Goal: Check status: Check status

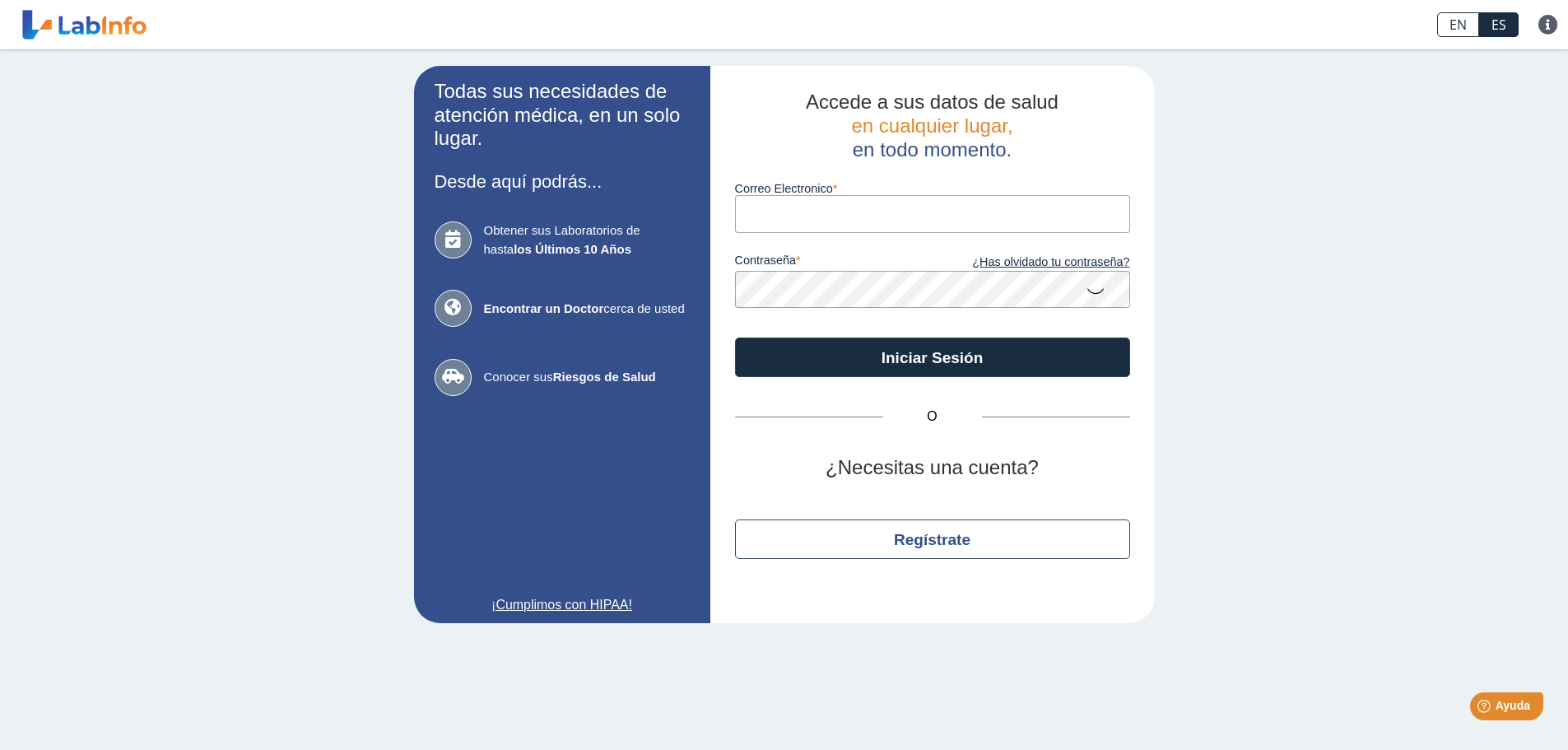
type input "[EMAIL_ADDRESS][DOMAIN_NAME]"
click at [735, 337] on button "Iniciar Sesión" at bounding box center [932, 357] width 395 height 40
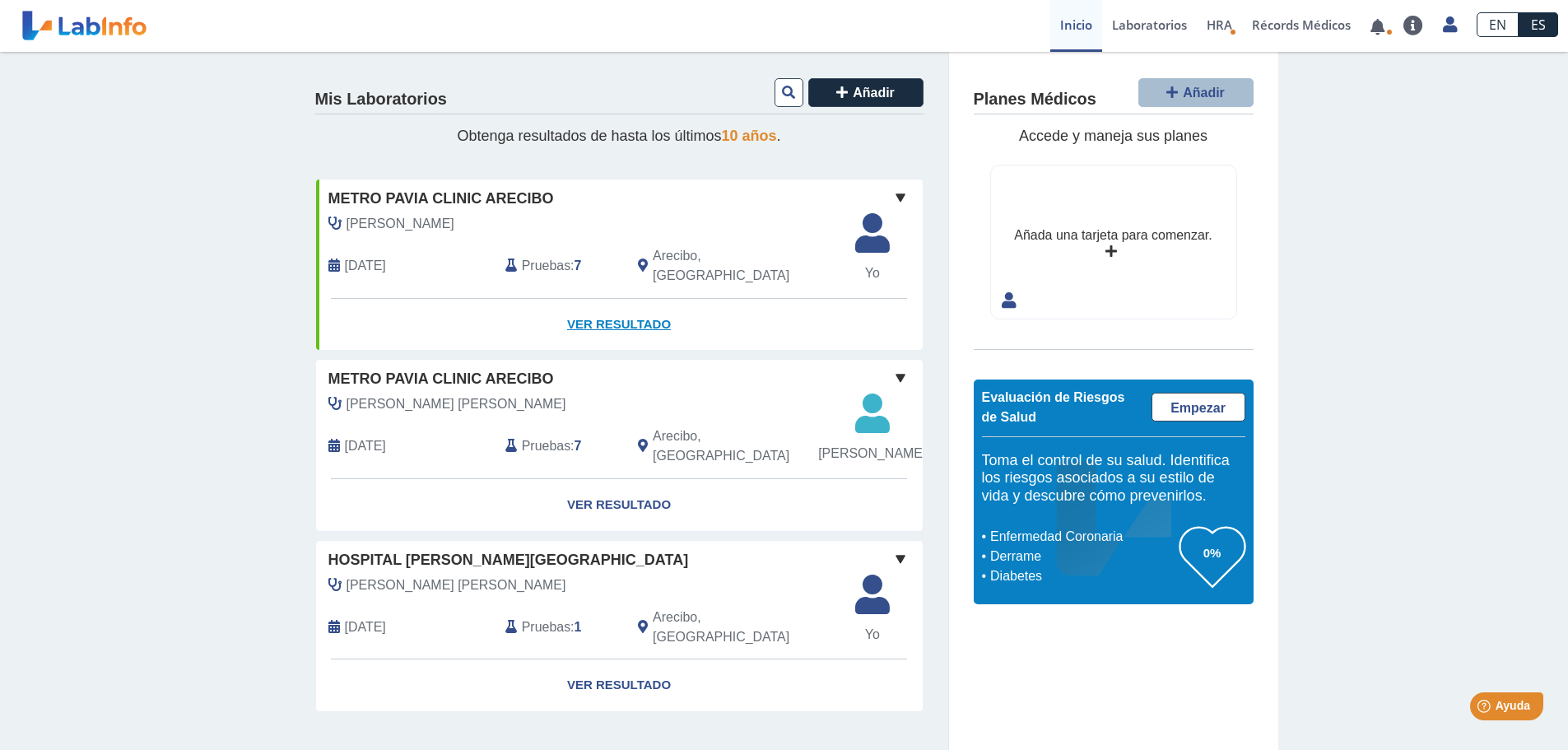
click at [643, 309] on link "Ver Resultado" at bounding box center [619, 325] width 607 height 52
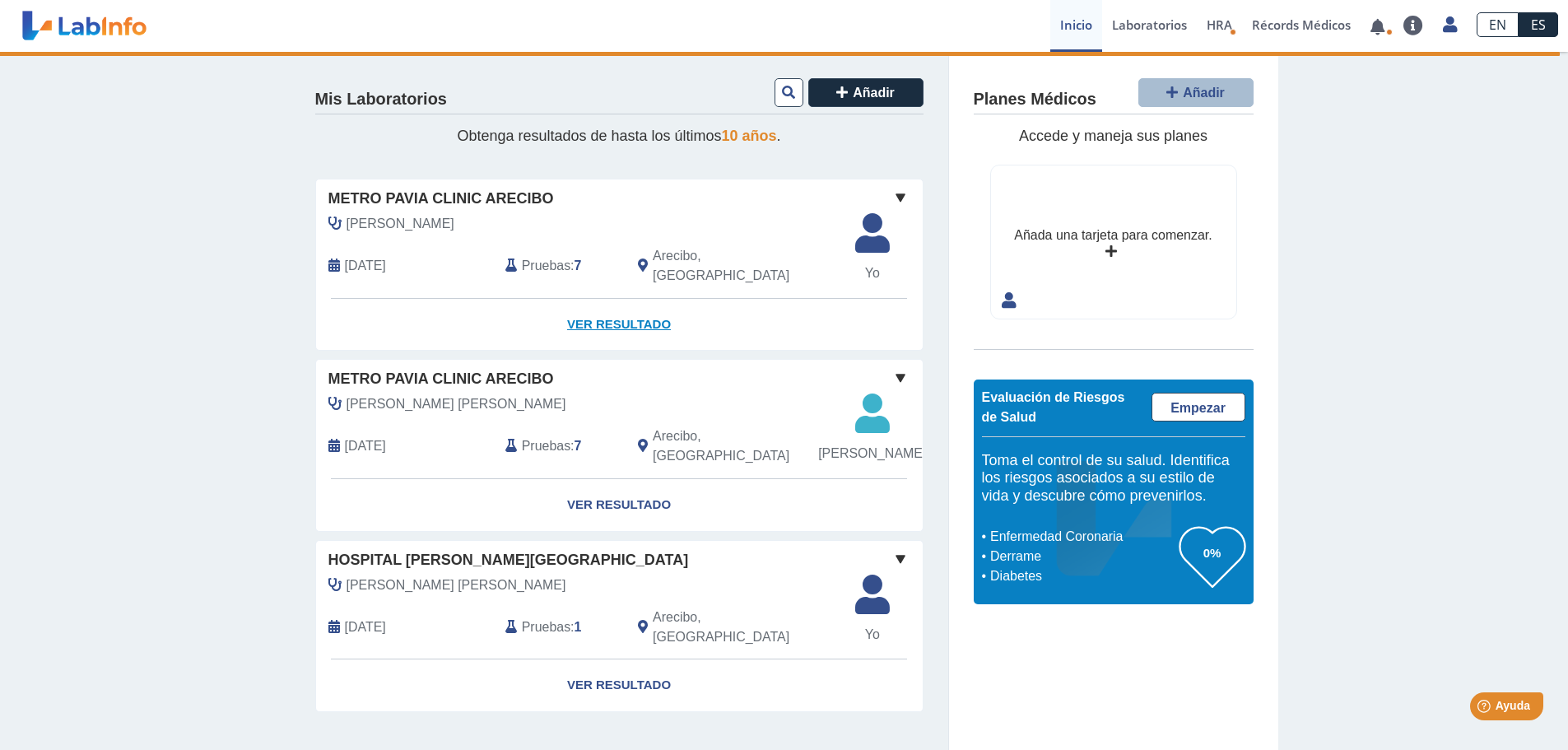
click at [606, 311] on link "Ver Resultado" at bounding box center [619, 325] width 607 height 52
click at [608, 314] on link "Ver Resultado" at bounding box center [619, 325] width 607 height 52
click at [895, 192] on span at bounding box center [900, 197] width 20 height 20
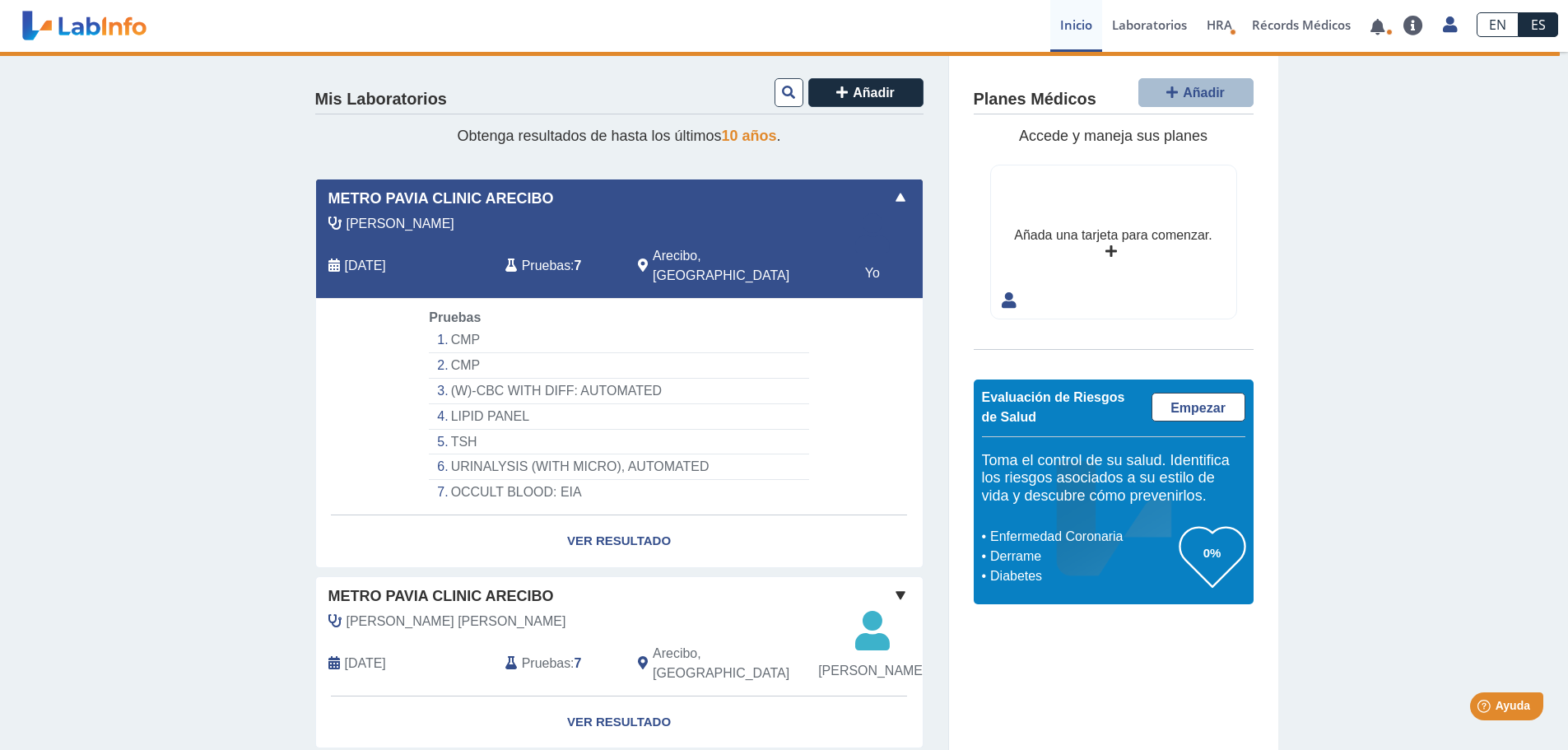
click at [474, 480] on li "OCCULT BLOOD: EIA" at bounding box center [619, 493] width 380 height 25
click at [651, 525] on link "Ver Resultado" at bounding box center [619, 542] width 607 height 52
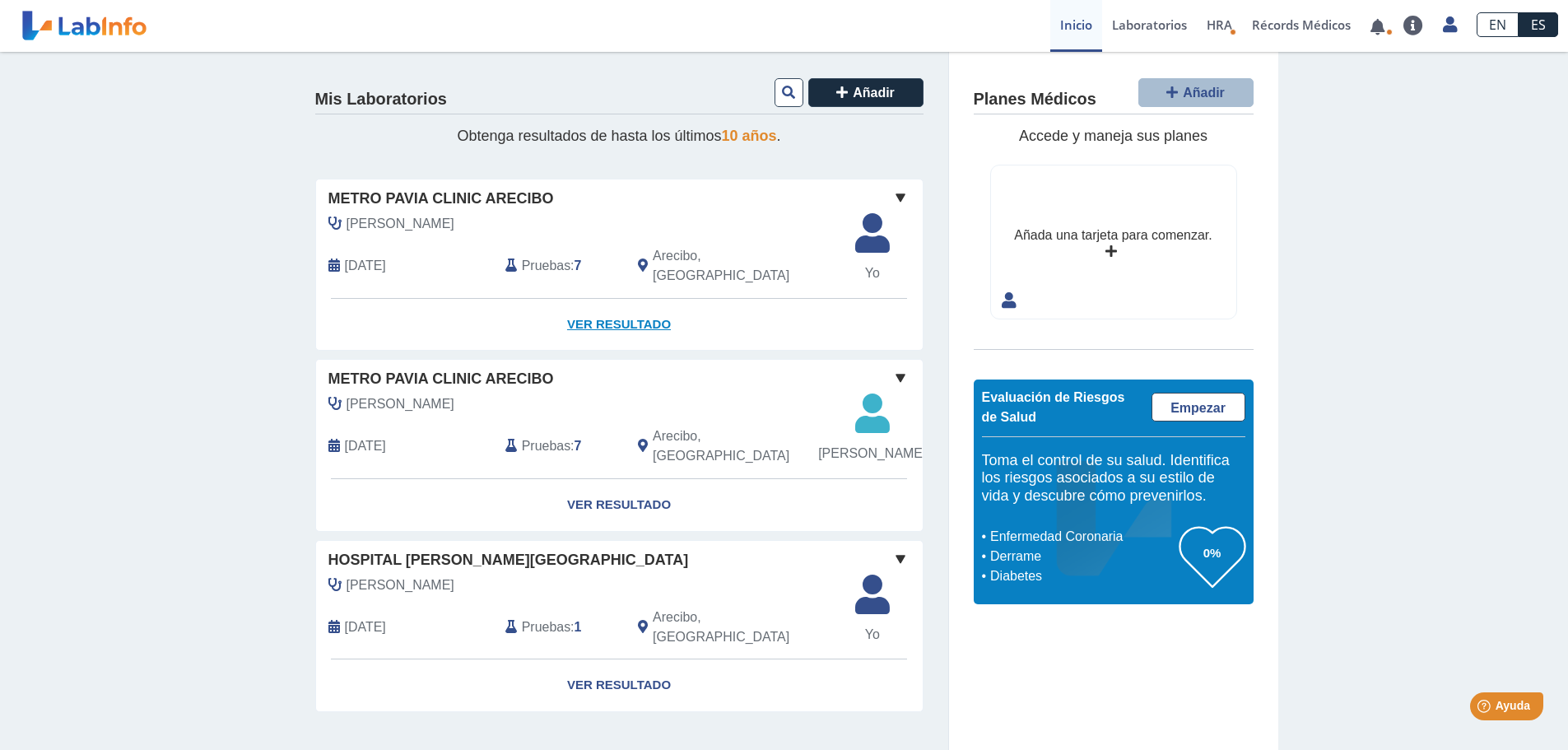
click at [634, 312] on link "Ver Resultado" at bounding box center [619, 325] width 607 height 52
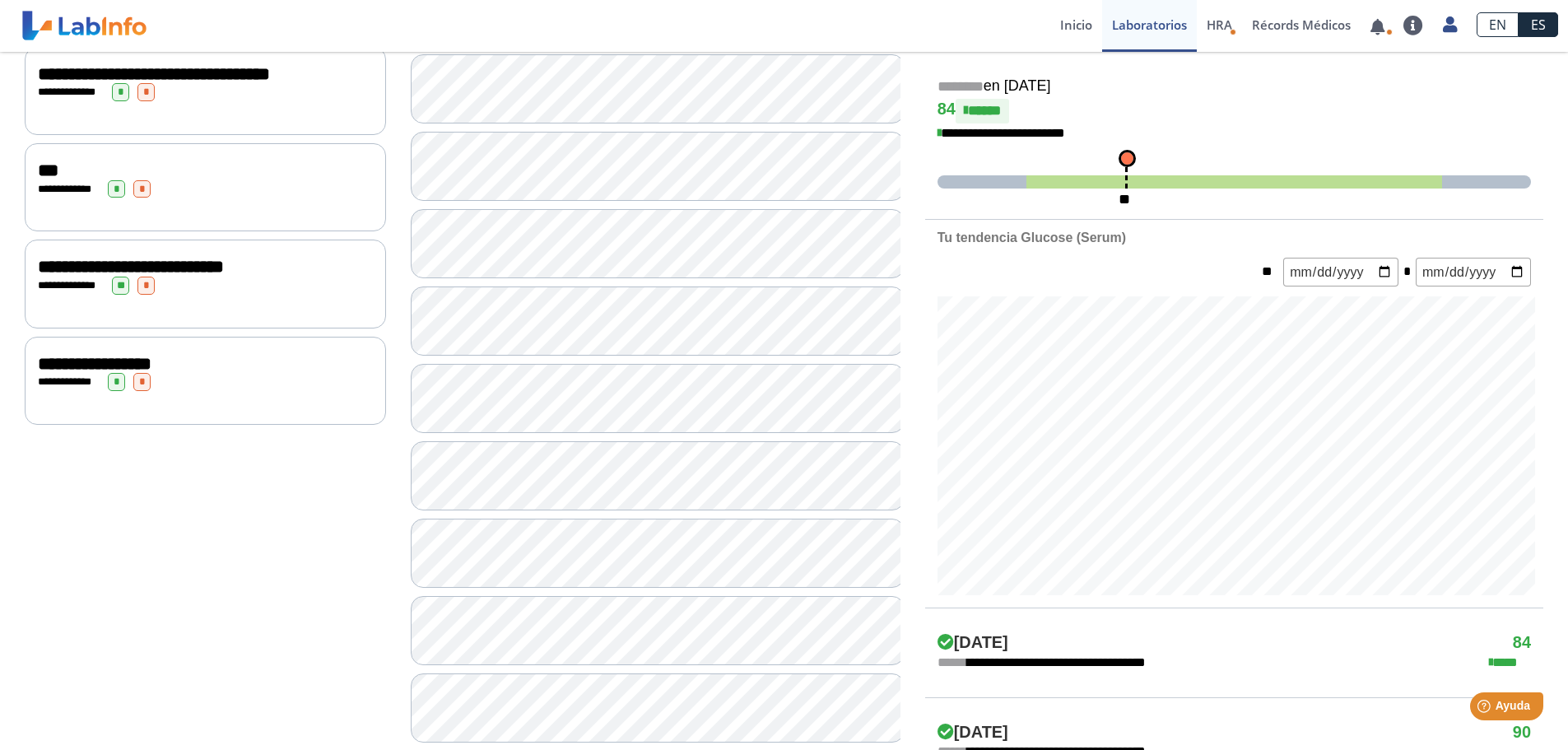
click at [289, 391] on div "**********" at bounding box center [205, 381] width 335 height 18
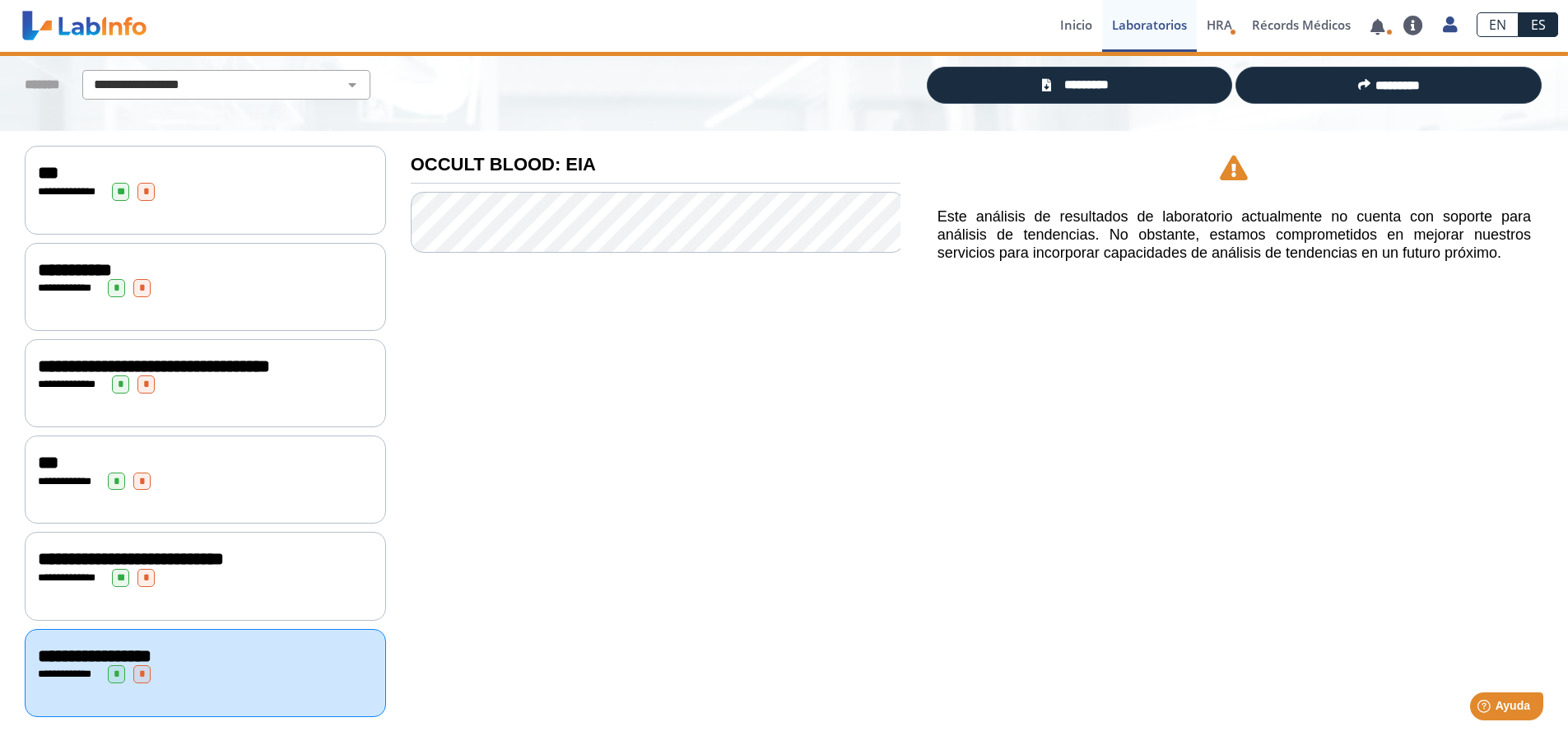
scroll to position [128, 0]
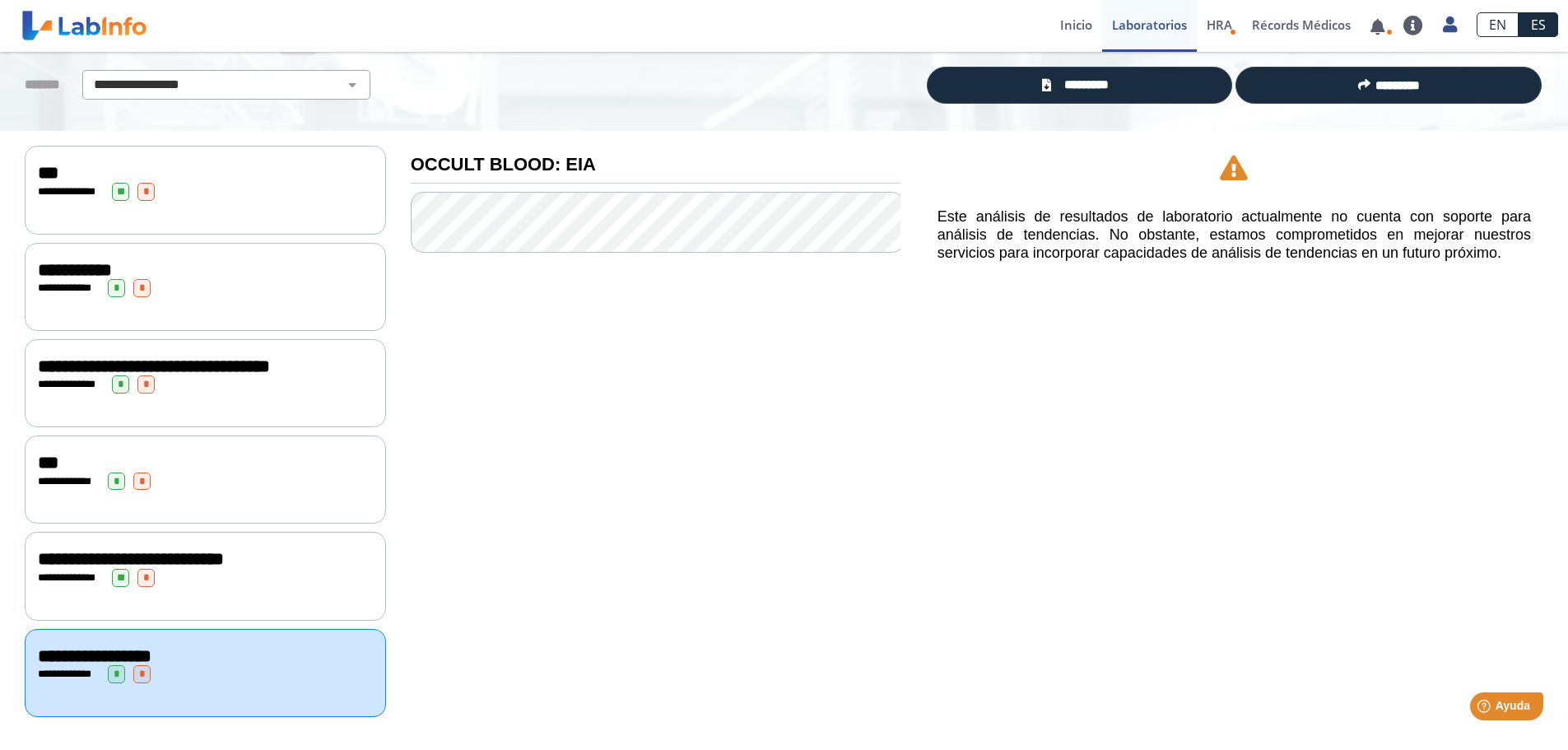
click at [215, 580] on div "**********" at bounding box center [205, 577] width 335 height 18
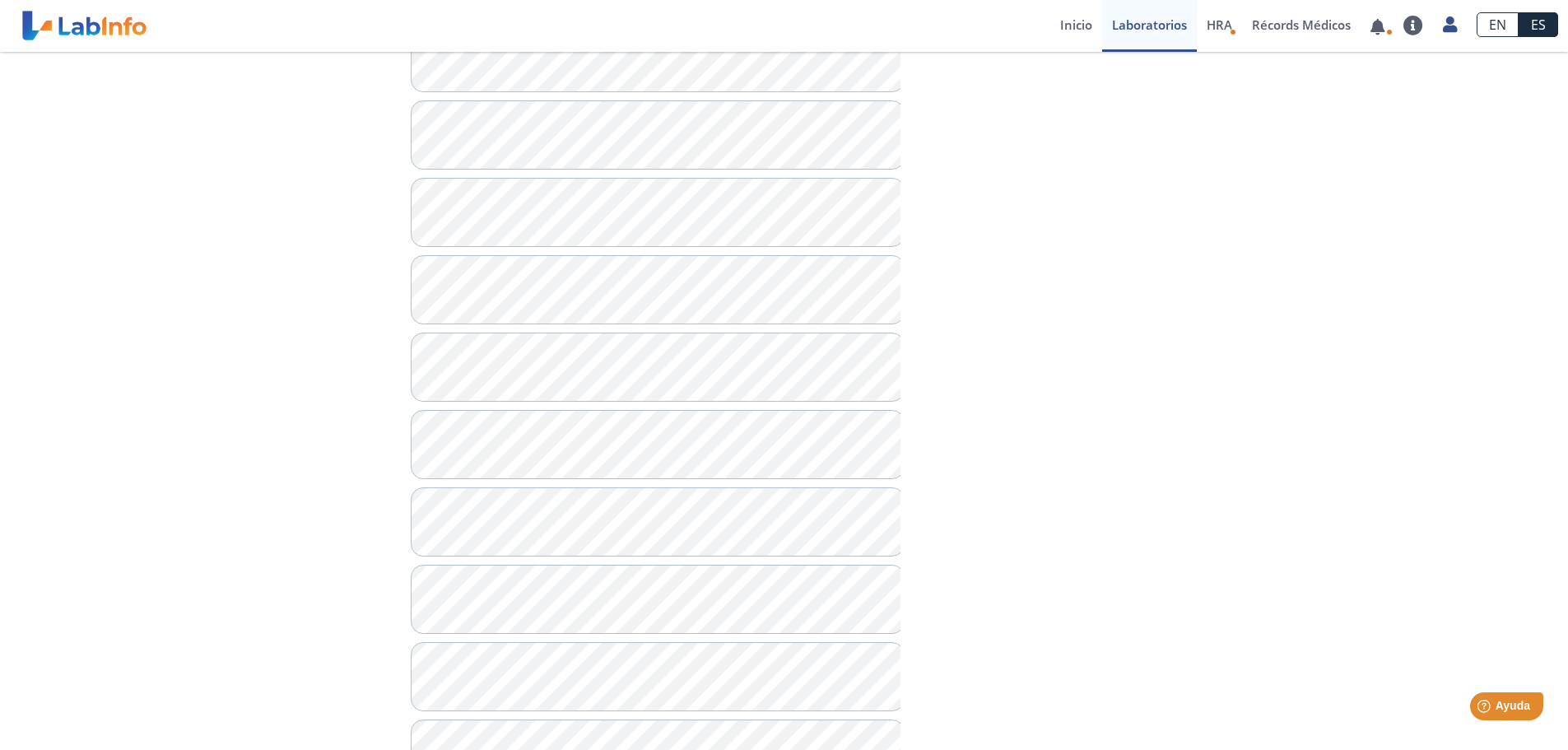
scroll to position [989, 0]
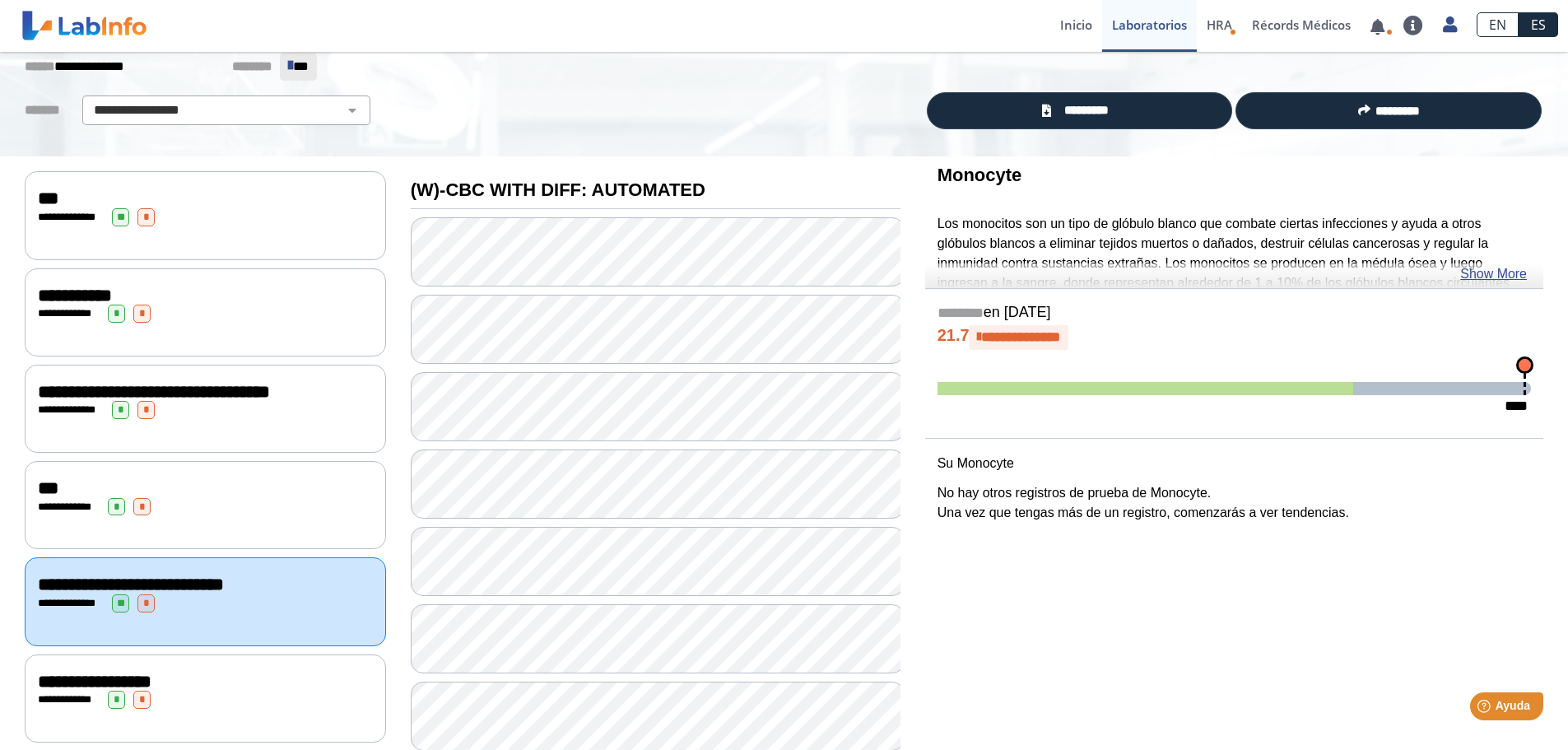
scroll to position [83, 0]
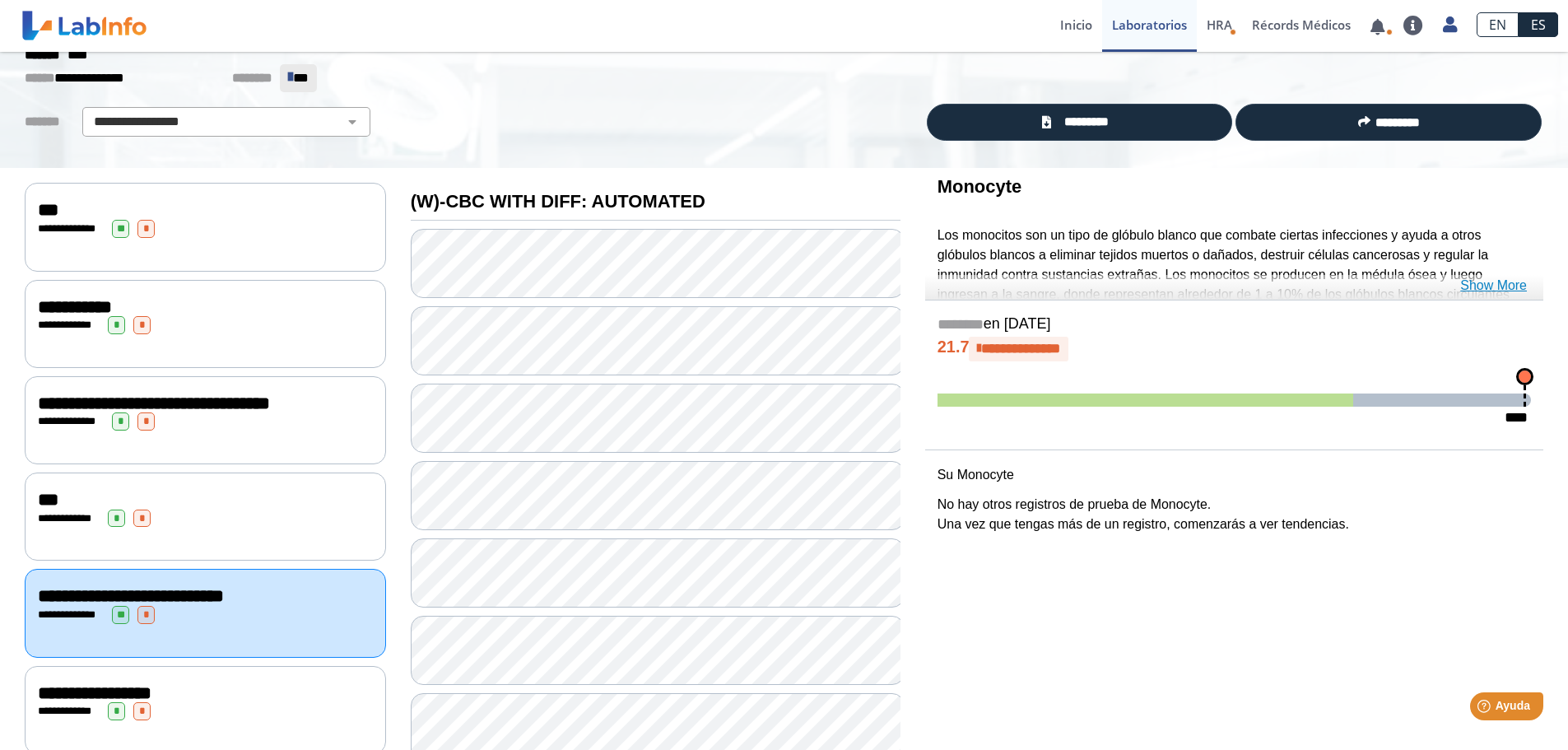
click at [1484, 283] on link "Show More" at bounding box center [1494, 285] width 67 height 20
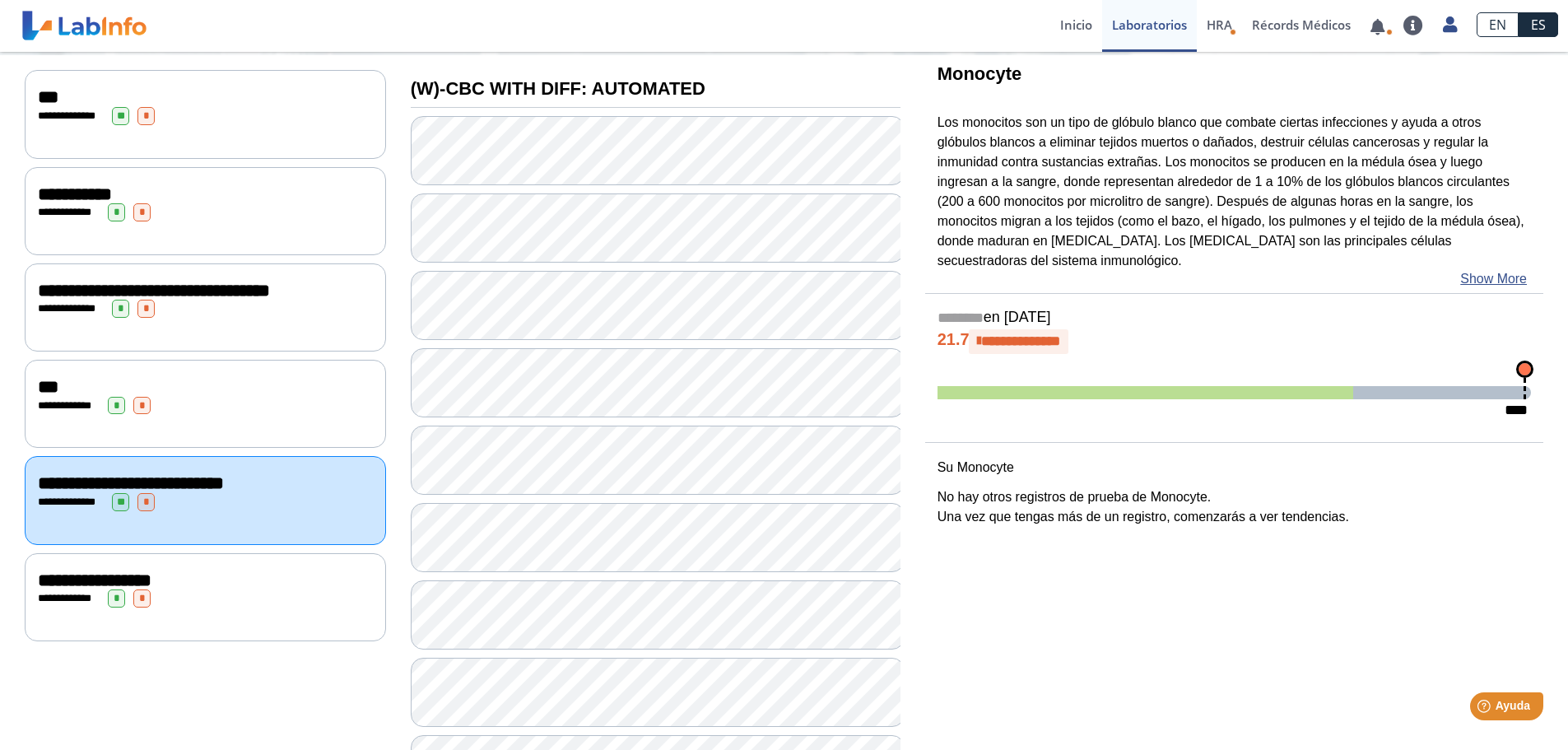
scroll to position [164, 0]
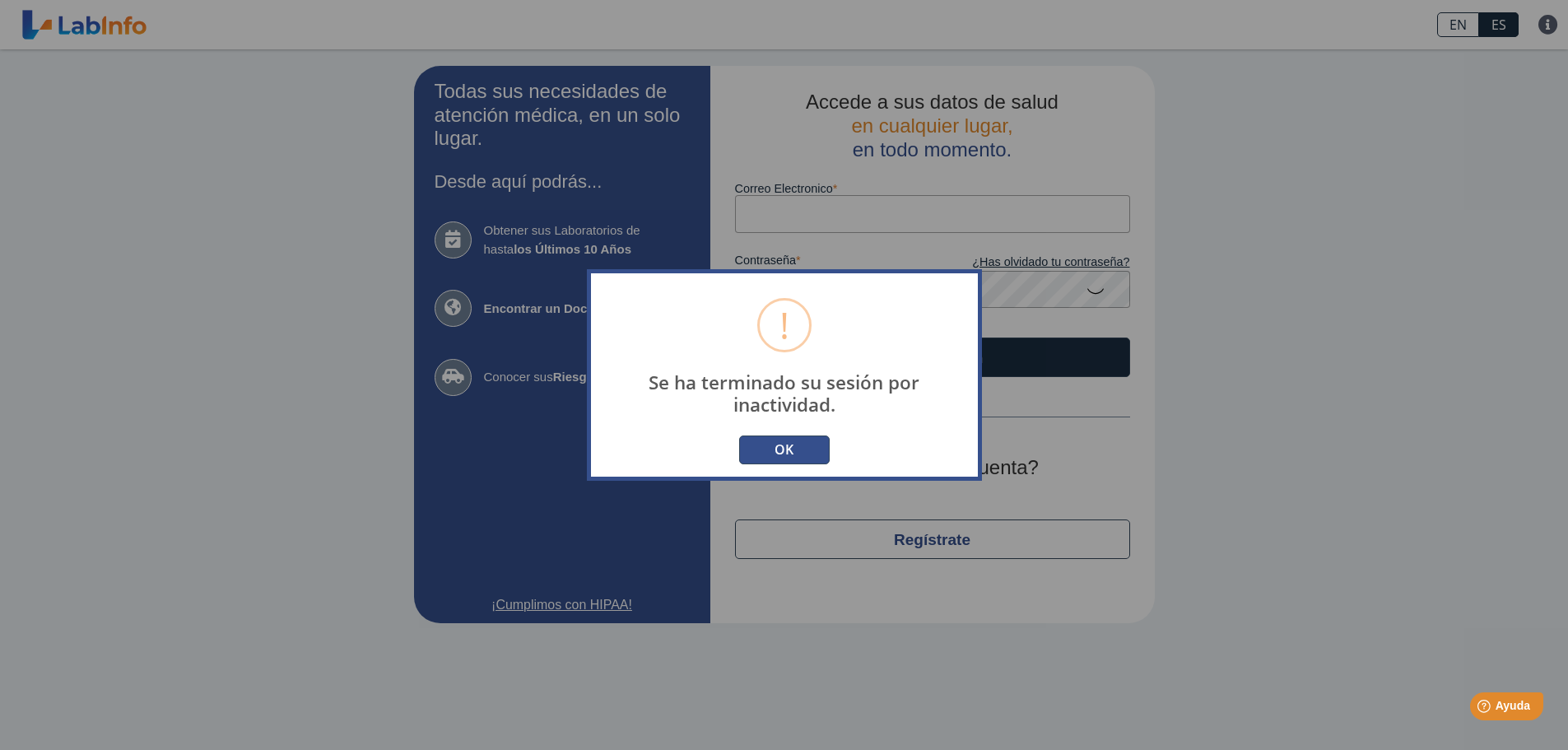
click at [789, 451] on button "OK" at bounding box center [784, 450] width 90 height 29
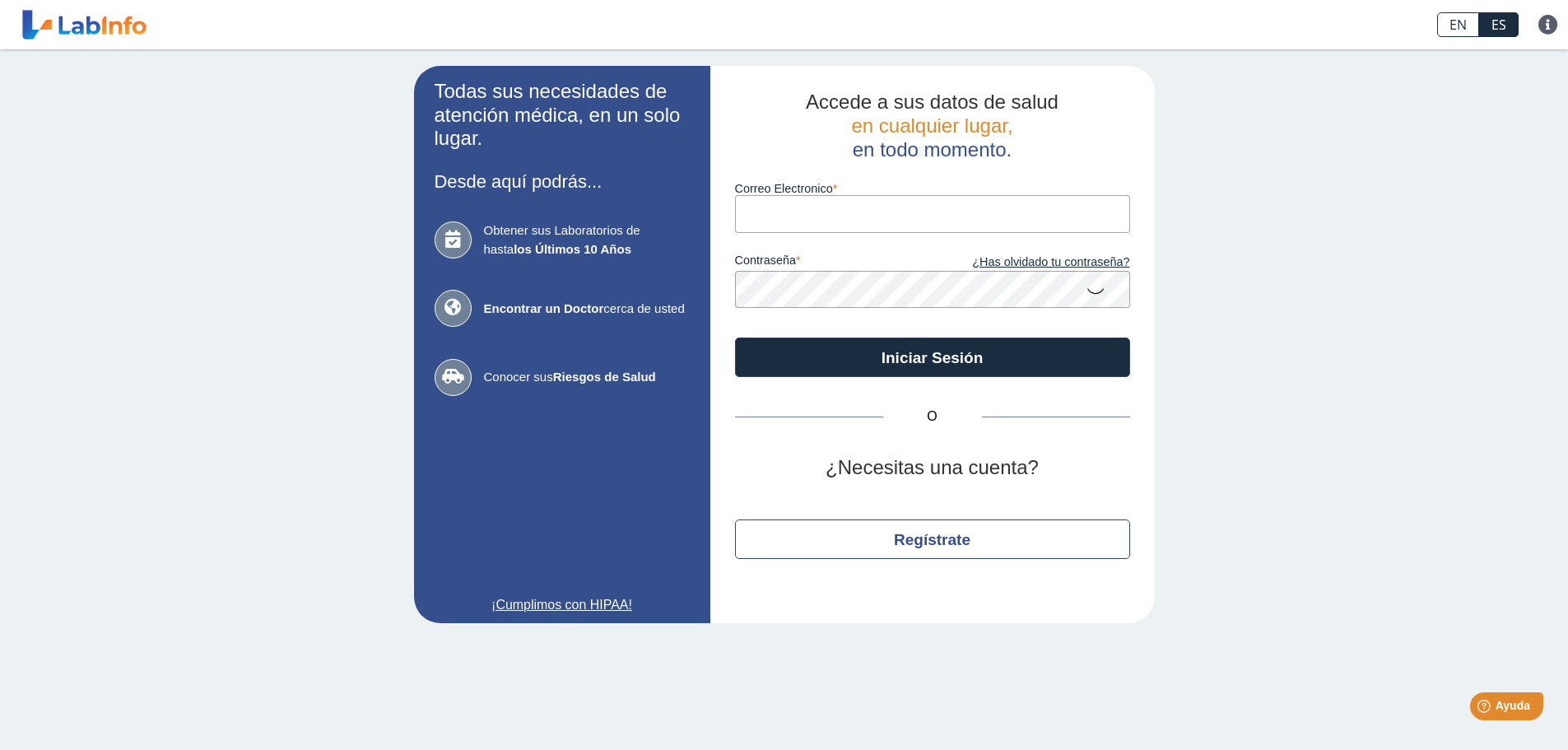
click at [878, 206] on input "Correo Electronico" at bounding box center [932, 214] width 395 height 37
type input "[EMAIL_ADDRESS][DOMAIN_NAME]"
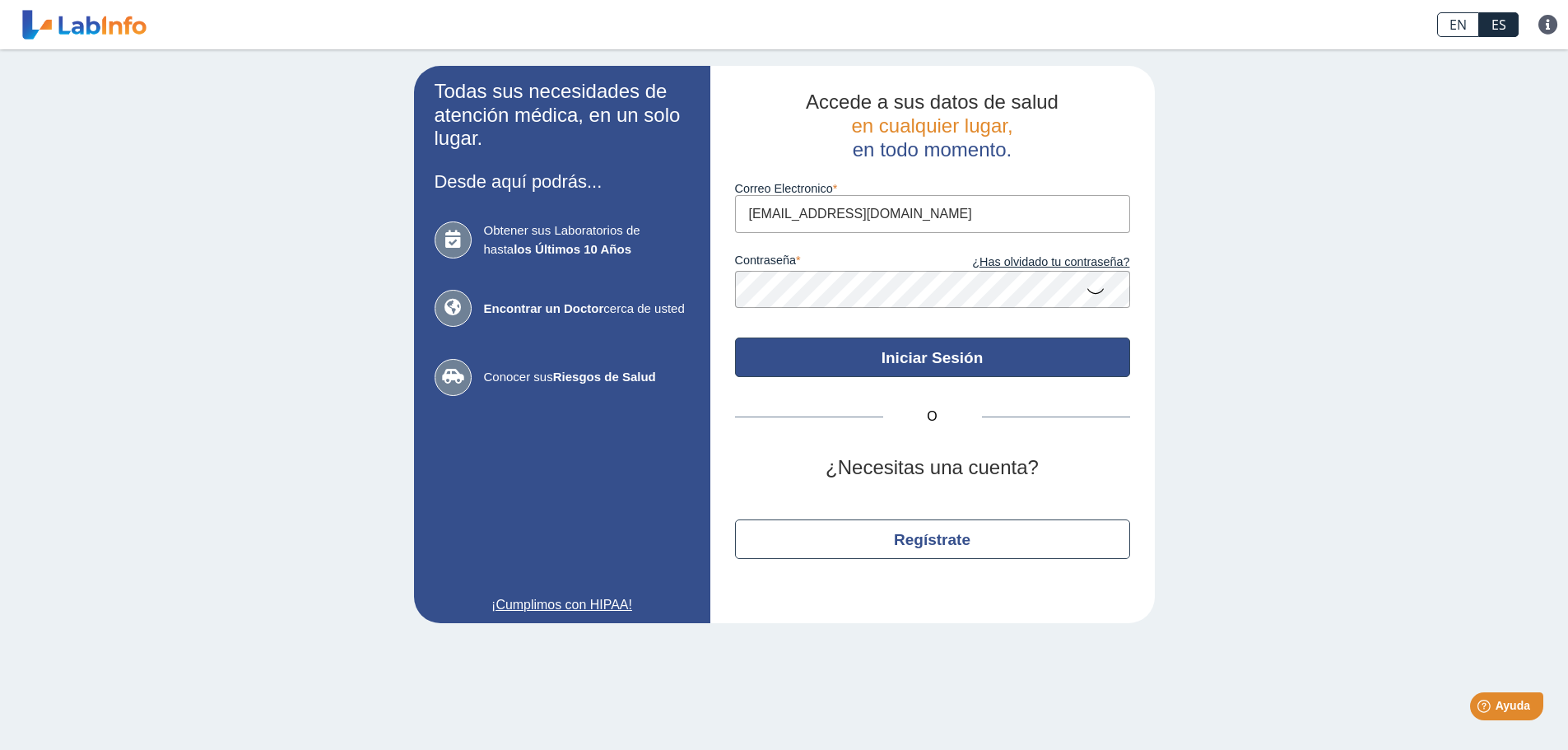
click at [929, 359] on button "Iniciar Sesión" at bounding box center [932, 357] width 395 height 40
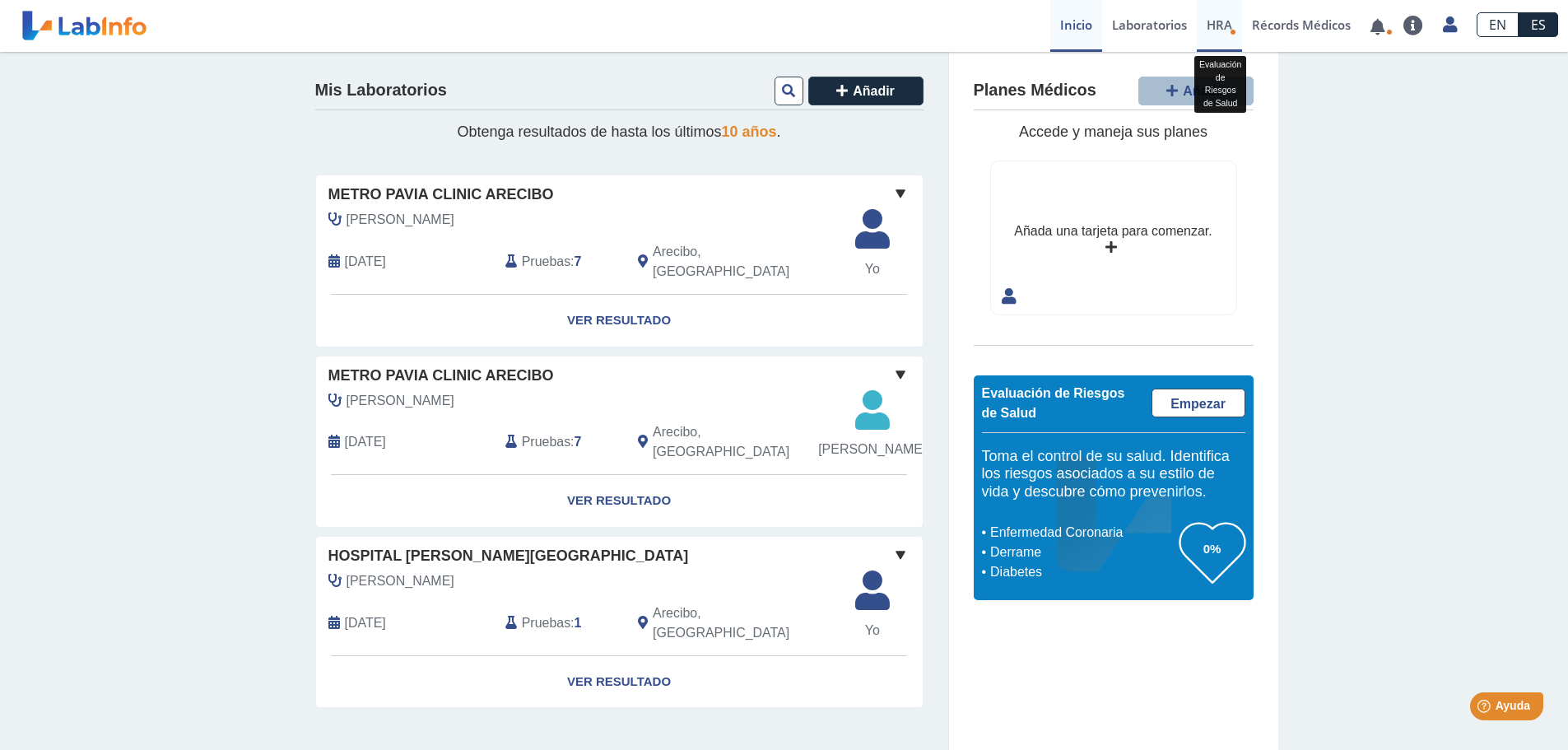
click at [1222, 25] on span "HRA" at bounding box center [1219, 25] width 25 height 17
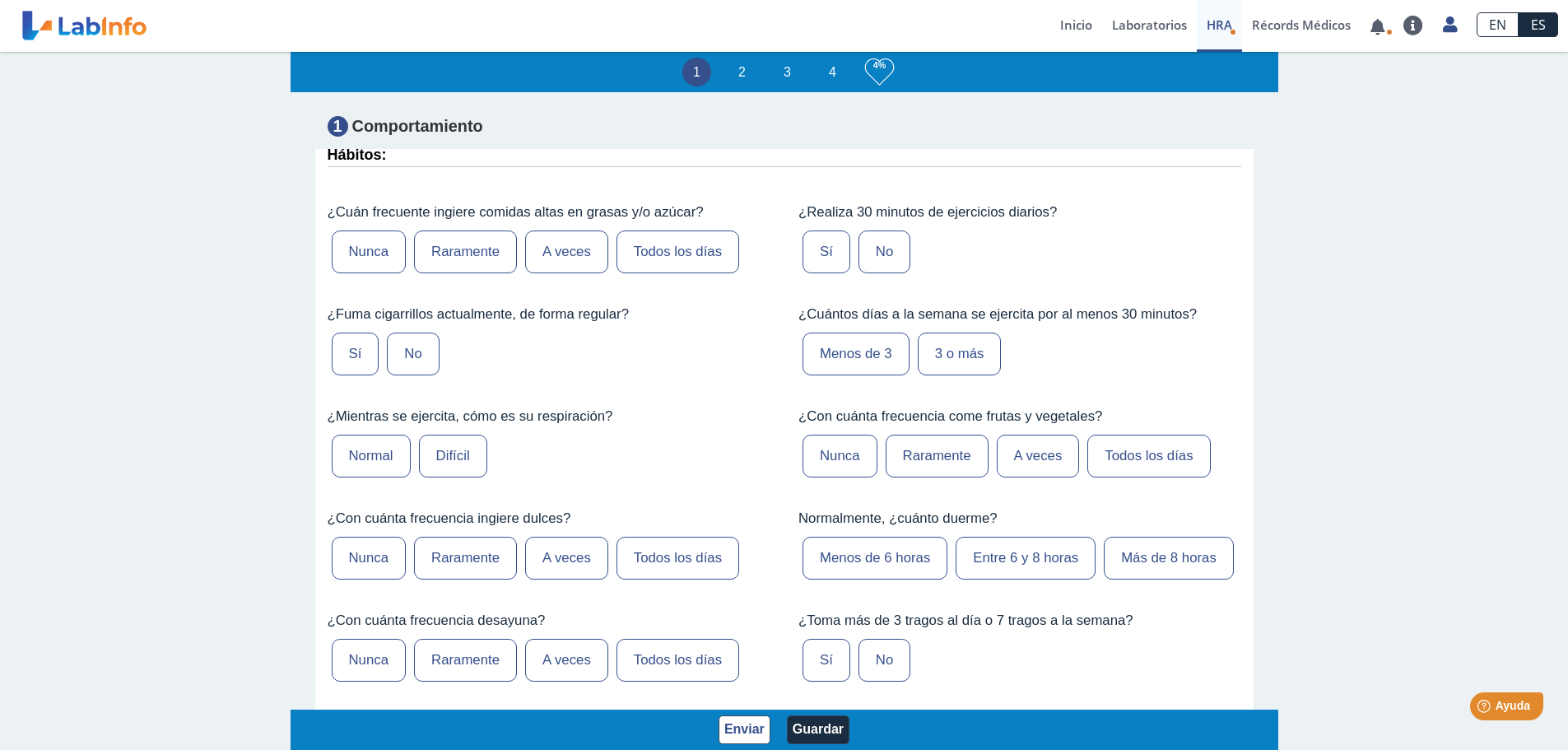
scroll to position [906, 0]
click at [1128, 24] on link "Laboratorios" at bounding box center [1150, 26] width 95 height 52
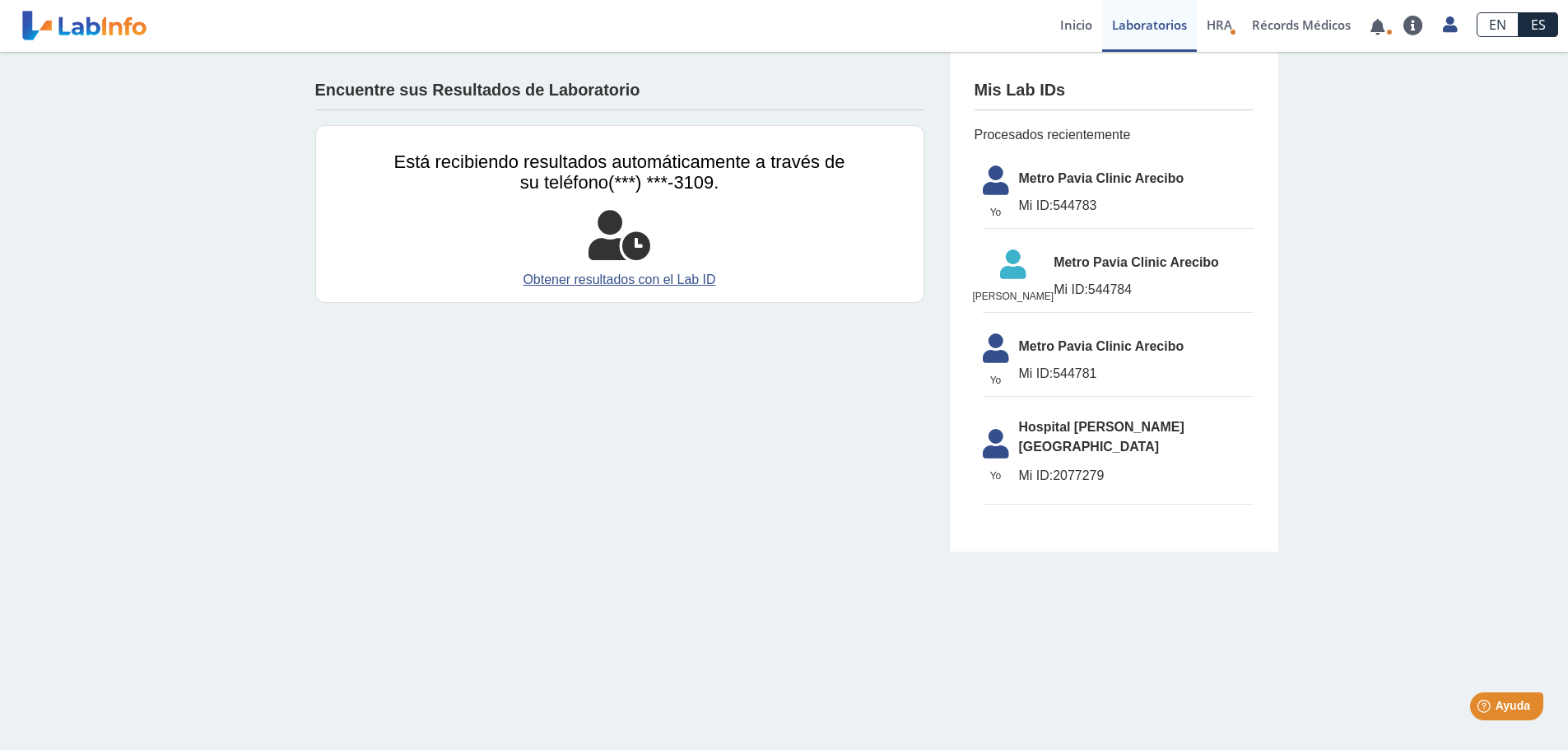
click at [1087, 217] on li "Yo Yo Metro [PERSON_NAME] Clinic Arecibo Mi ID: 544783" at bounding box center [1118, 192] width 271 height 72
click at [1003, 185] on icon at bounding box center [997, 185] width 46 height 40
click at [1000, 341] on icon at bounding box center [997, 353] width 46 height 40
click at [1366, 24] on link at bounding box center [1378, 26] width 33 height 12
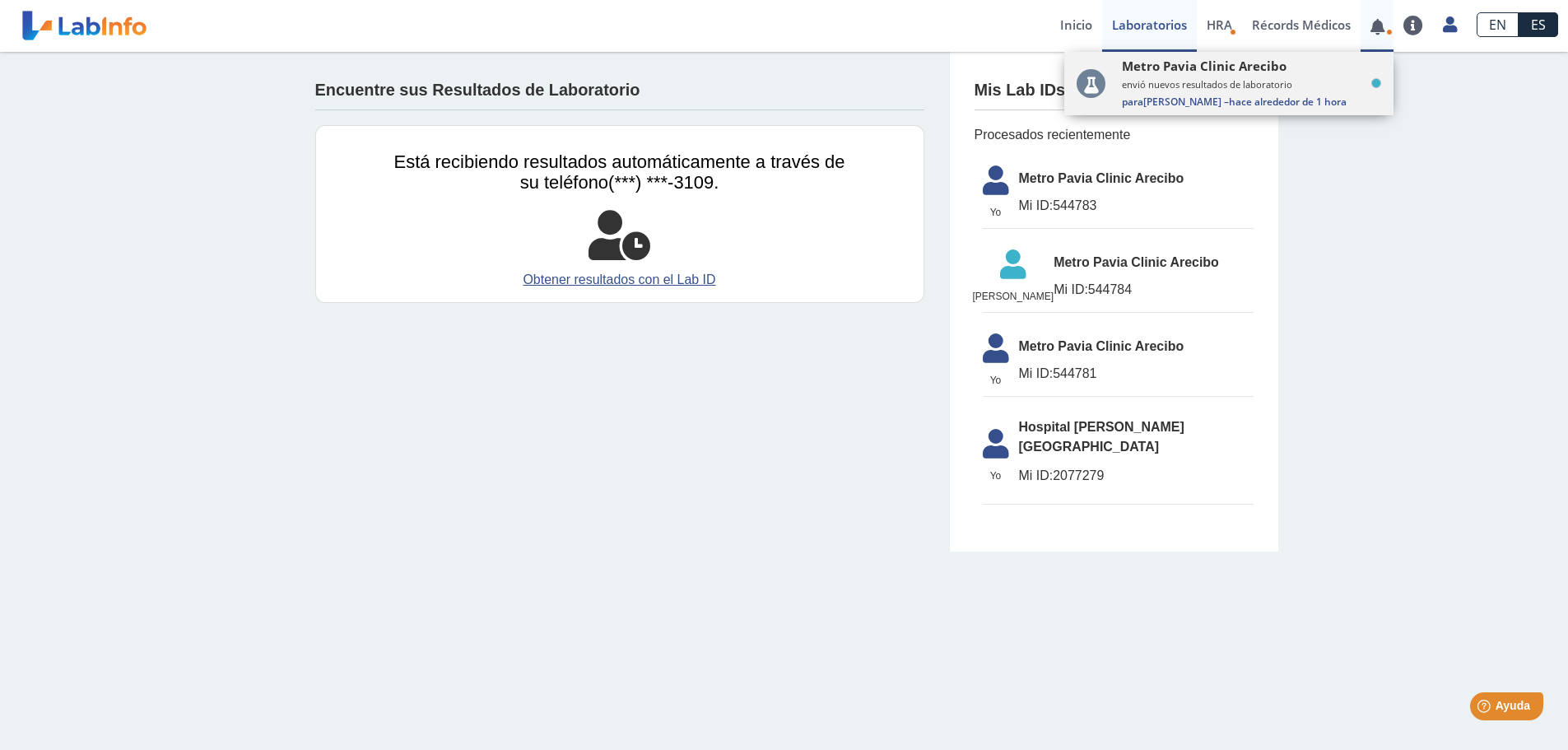
click at [1184, 86] on small "envió nuevos resultados de laboratorio" at bounding box center [1251, 84] width 259 height 12
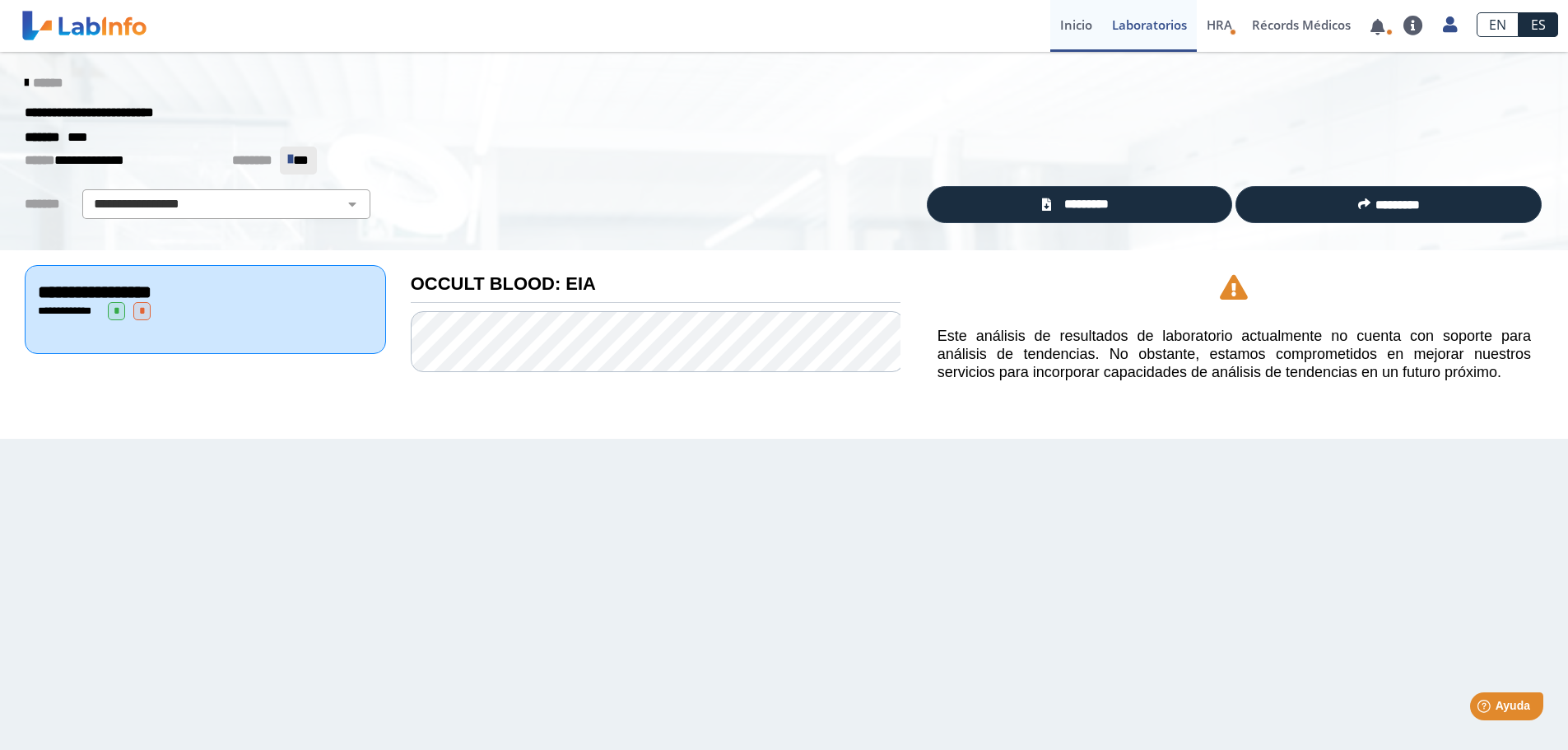
click at [1086, 29] on link "Inicio" at bounding box center [1077, 26] width 52 height 52
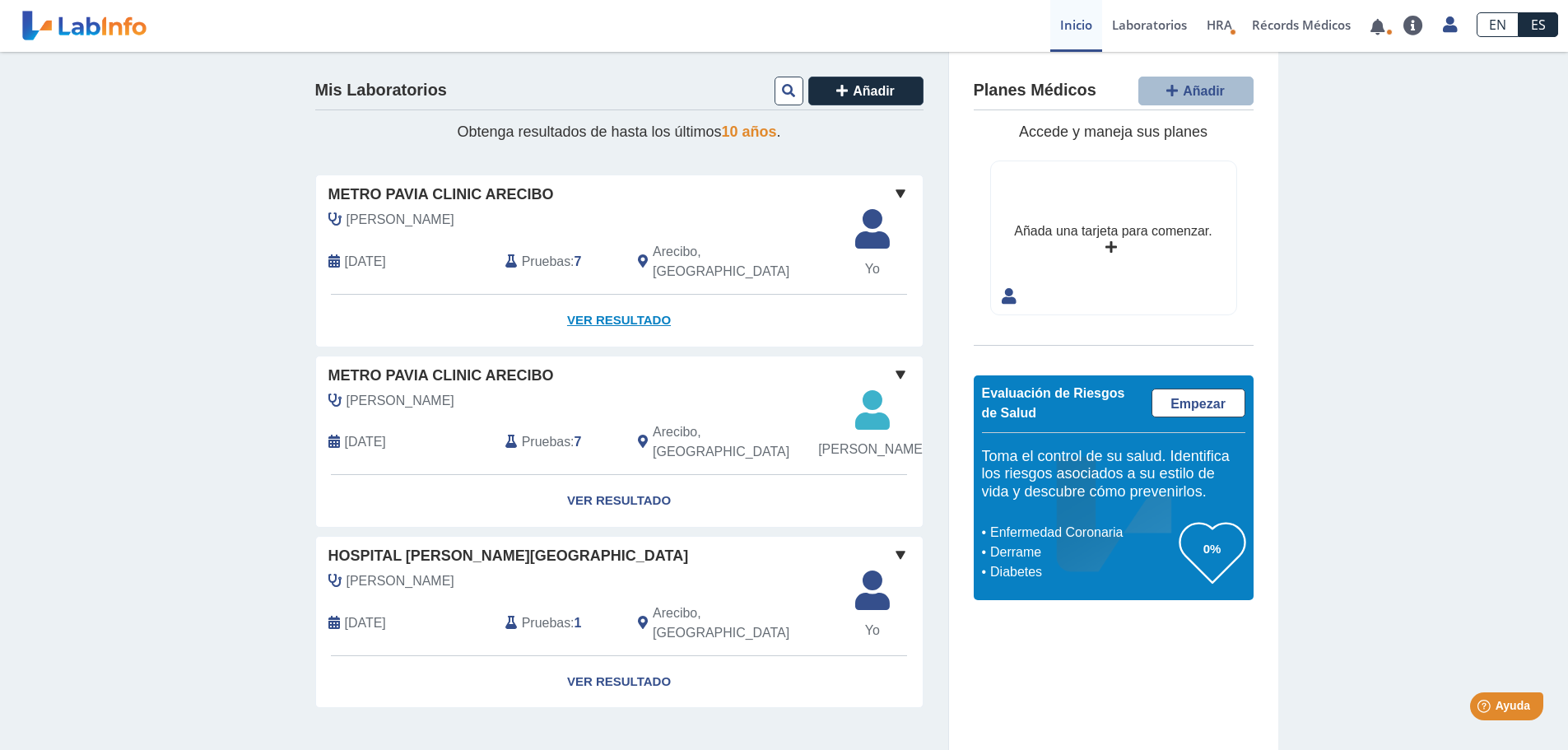
click at [635, 303] on link "Ver Resultado" at bounding box center [619, 321] width 607 height 52
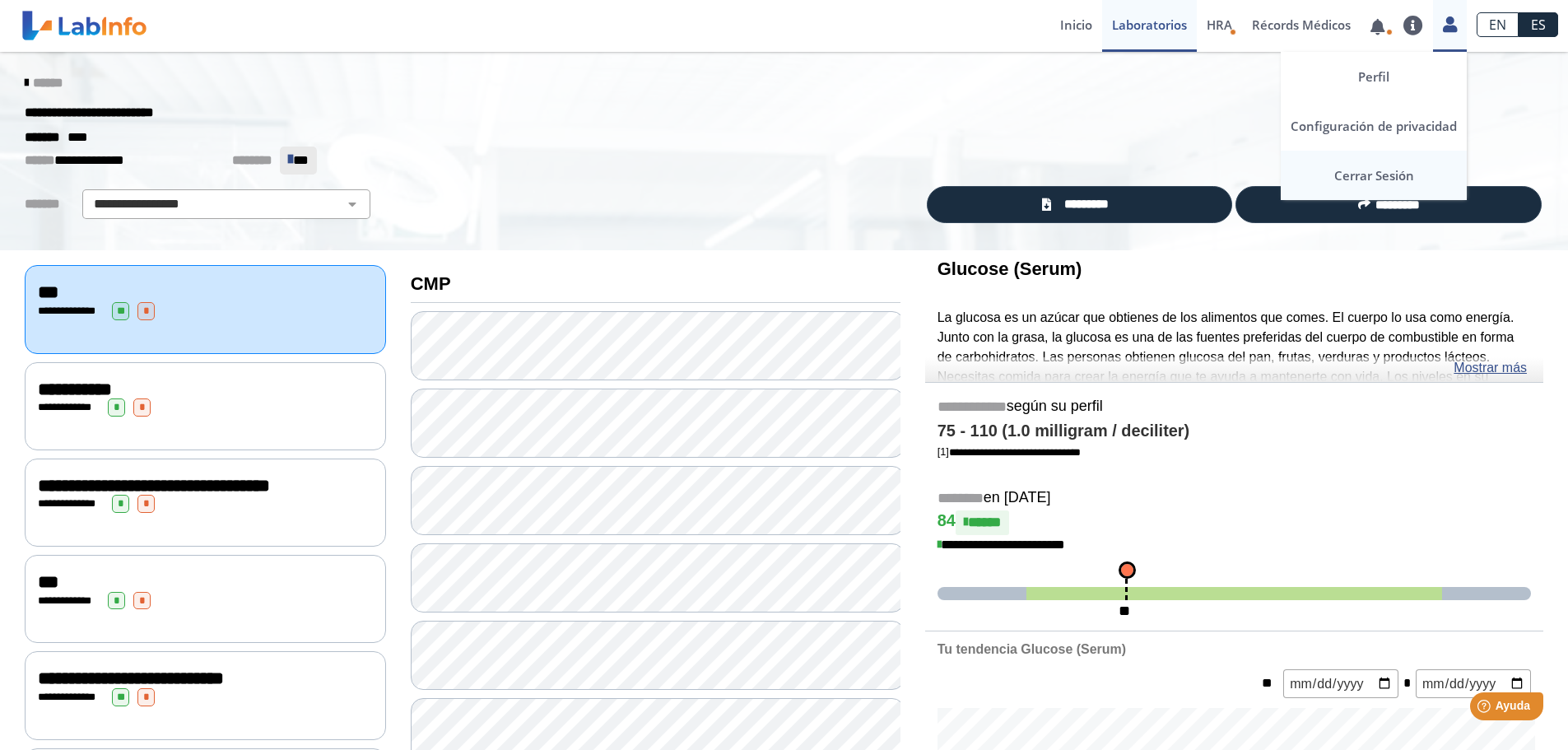
click at [1350, 185] on link "Cerrar Sesión" at bounding box center [1374, 175] width 186 height 49
